Goal: Task Accomplishment & Management: Use online tool/utility

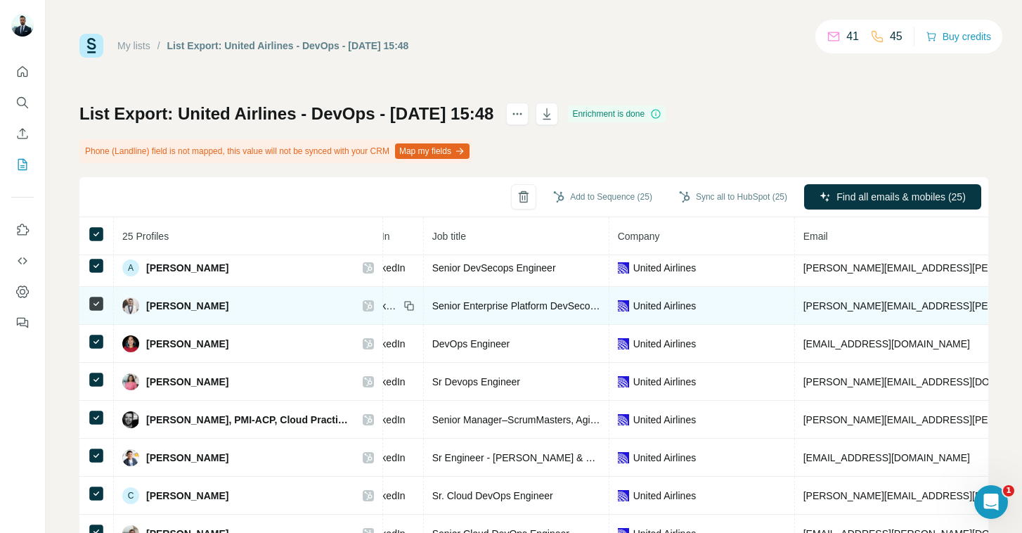
scroll to position [0, 125]
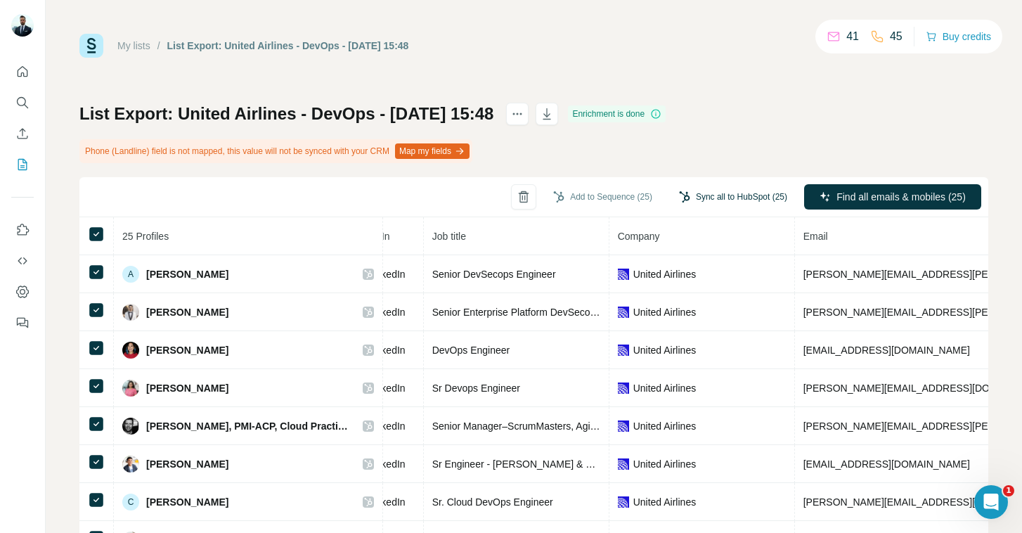
click at [732, 200] on button "Sync all to HubSpot (25)" at bounding box center [733, 196] width 128 height 21
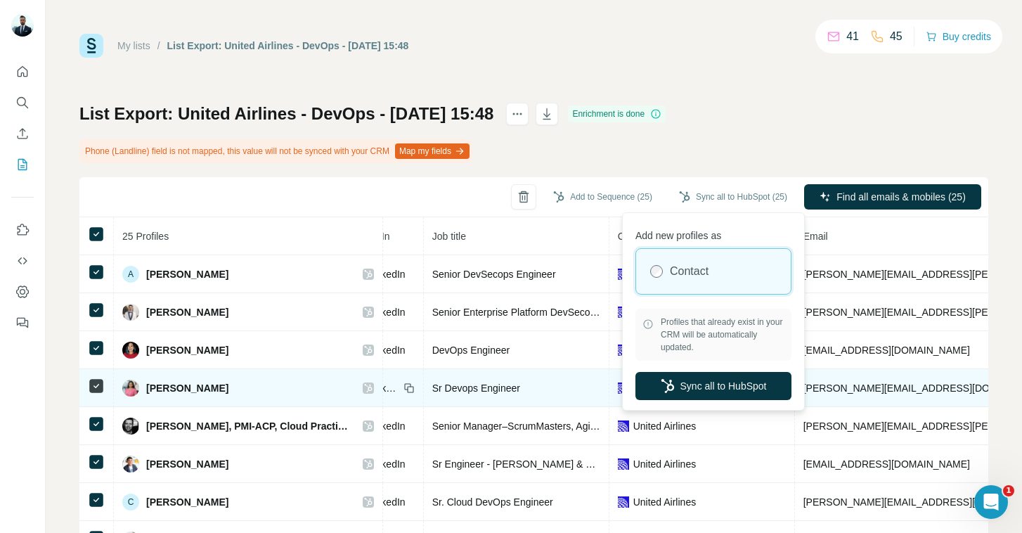
click at [688, 382] on button "Sync all to HubSpot" at bounding box center [714, 386] width 156 height 28
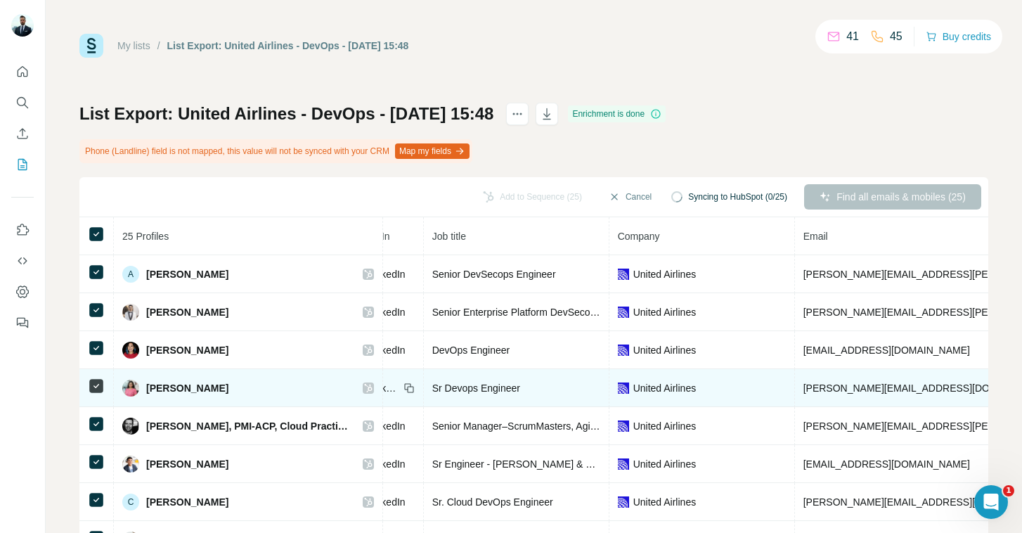
scroll to position [0, 124]
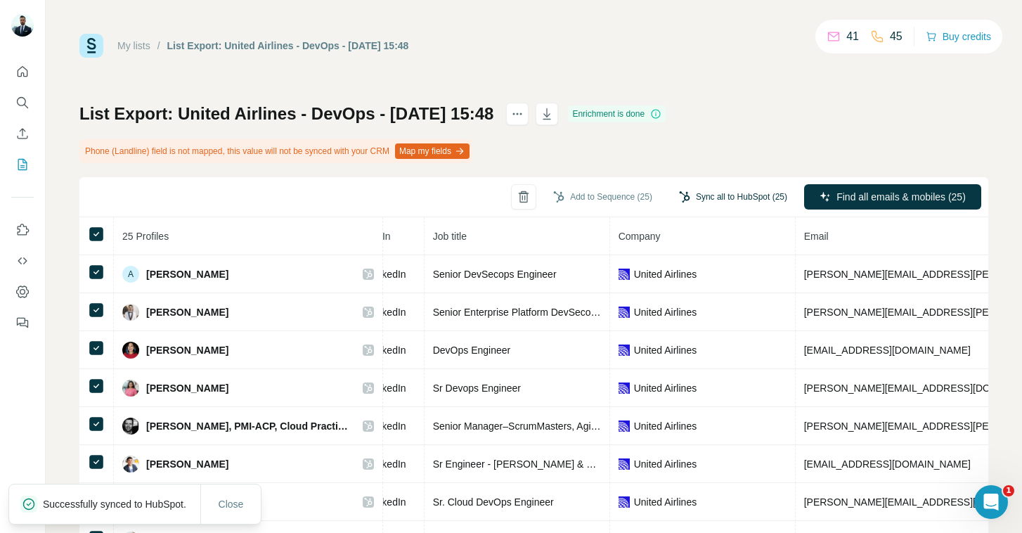
click at [707, 195] on button "Sync all to HubSpot (25)" at bounding box center [733, 196] width 128 height 21
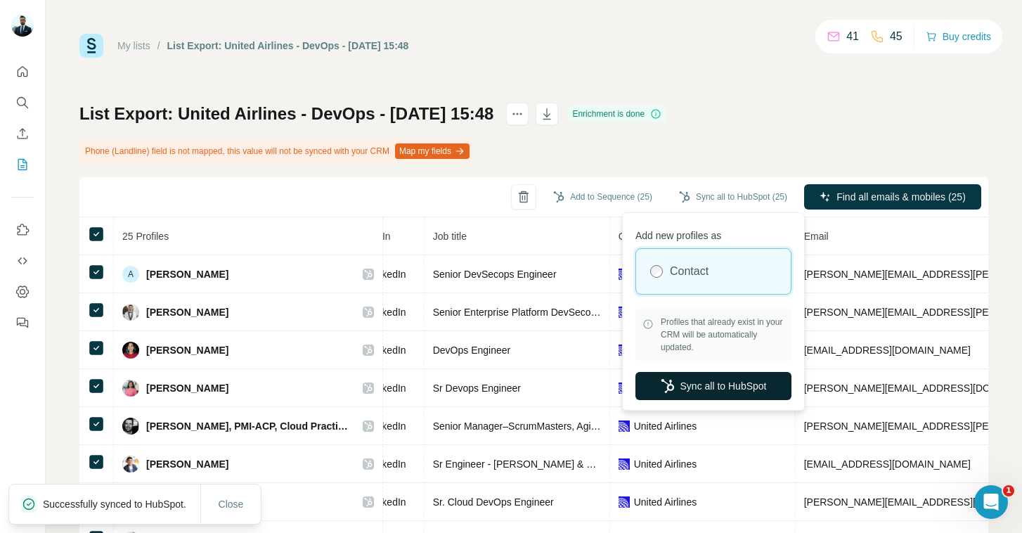
click at [698, 385] on button "Sync all to HubSpot" at bounding box center [714, 386] width 156 height 28
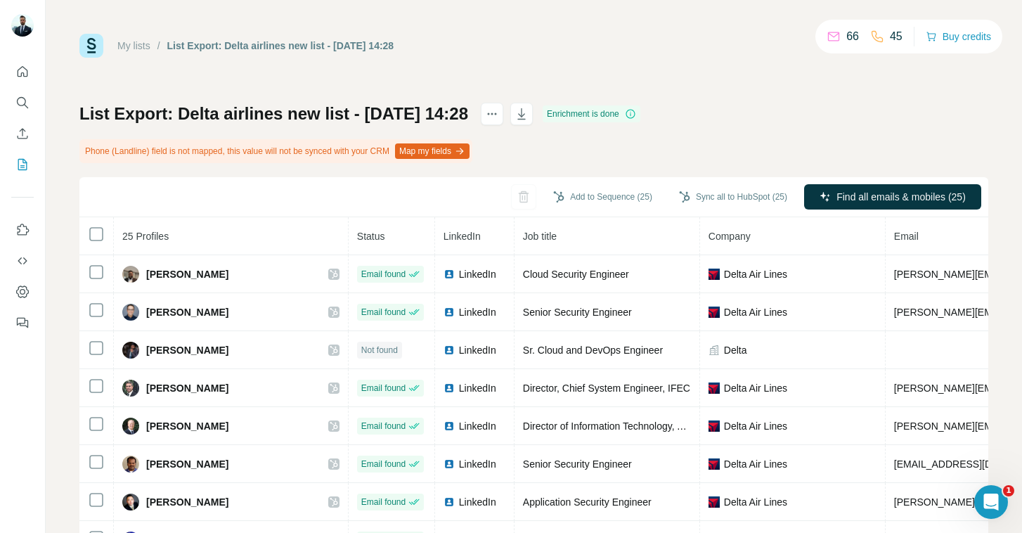
scroll to position [616, 373]
